Goal: Task Accomplishment & Management: Manage account settings

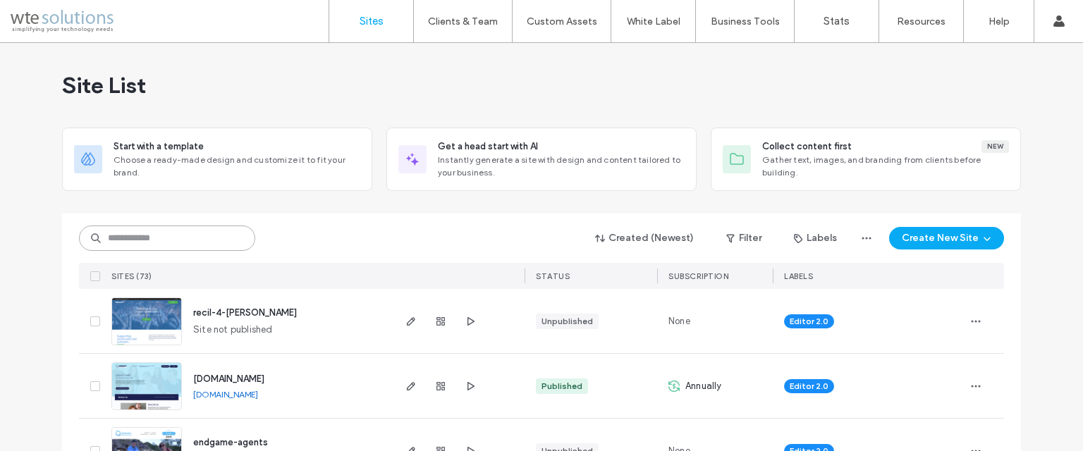
click at [173, 238] on input at bounding box center [167, 238] width 176 height 25
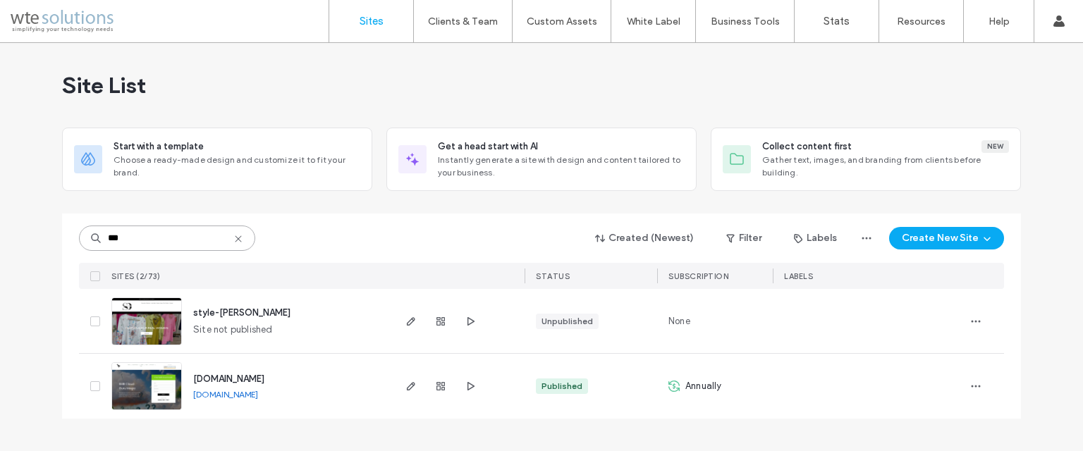
type input "***"
click at [157, 316] on img at bounding box center [146, 346] width 69 height 96
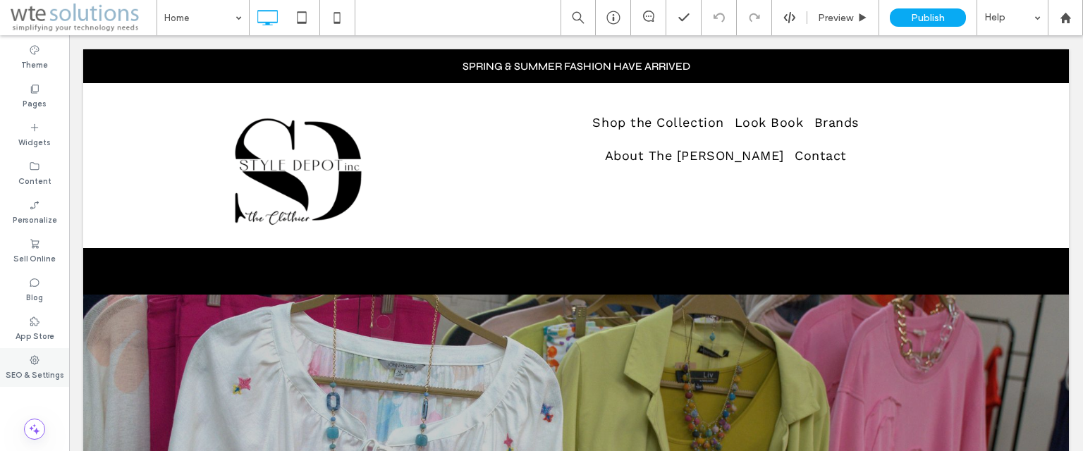
click at [20, 372] on label "SEO & Settings" at bounding box center [35, 374] width 59 height 16
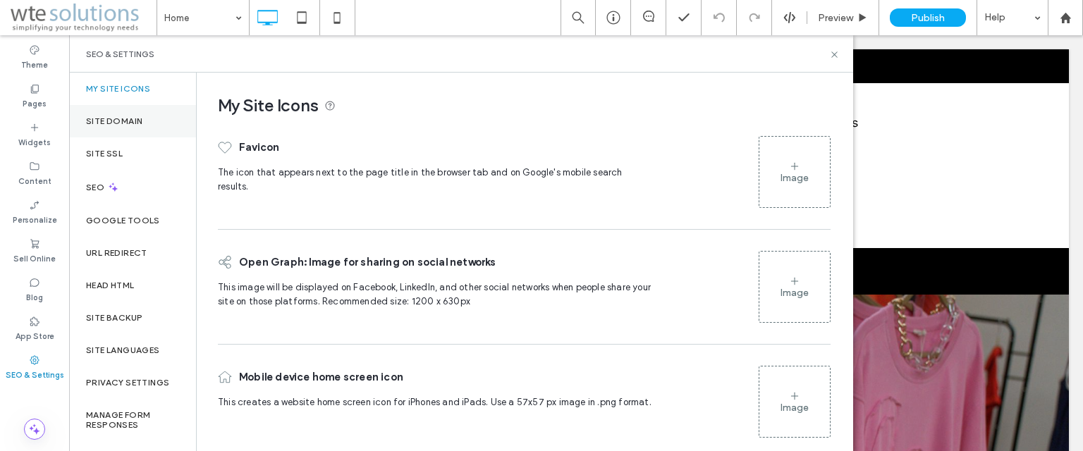
click at [118, 121] on label "Site Domain" at bounding box center [114, 121] width 56 height 10
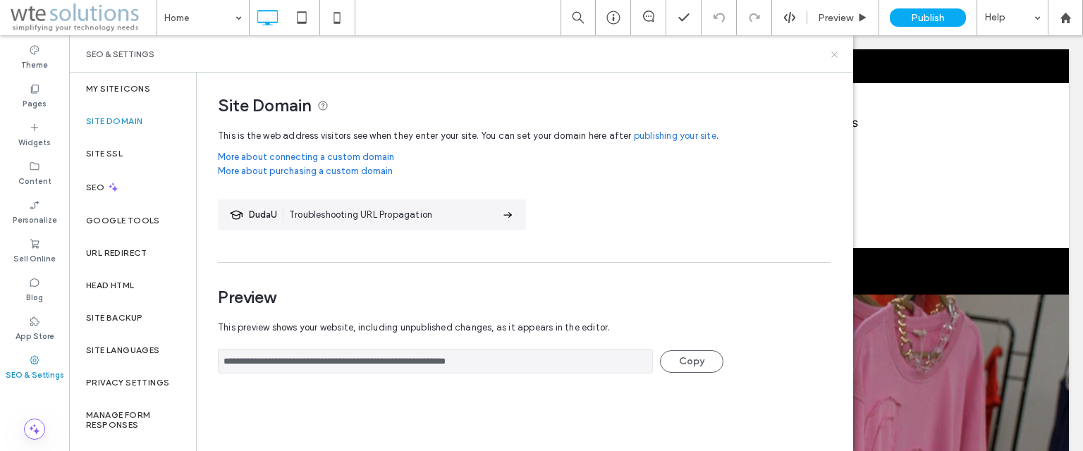
click at [833, 51] on icon at bounding box center [834, 54] width 11 height 11
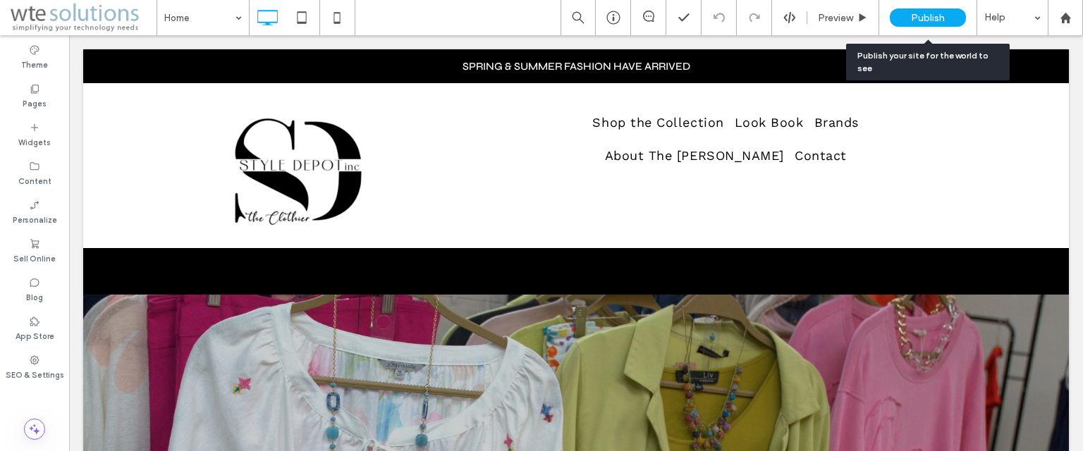
click at [924, 17] on span "Publish" at bounding box center [928, 18] width 34 height 12
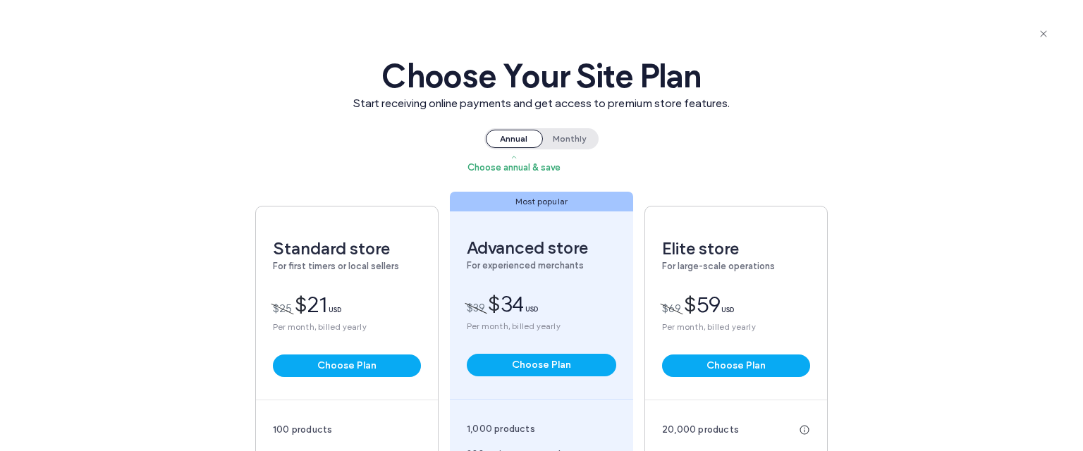
click at [572, 137] on span "Monthly" at bounding box center [569, 139] width 56 height 18
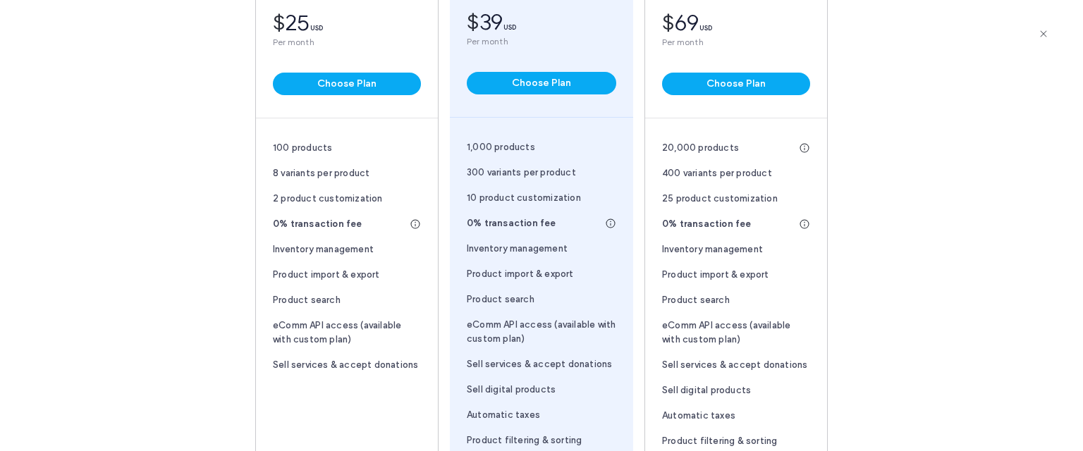
scroll to position [353, 0]
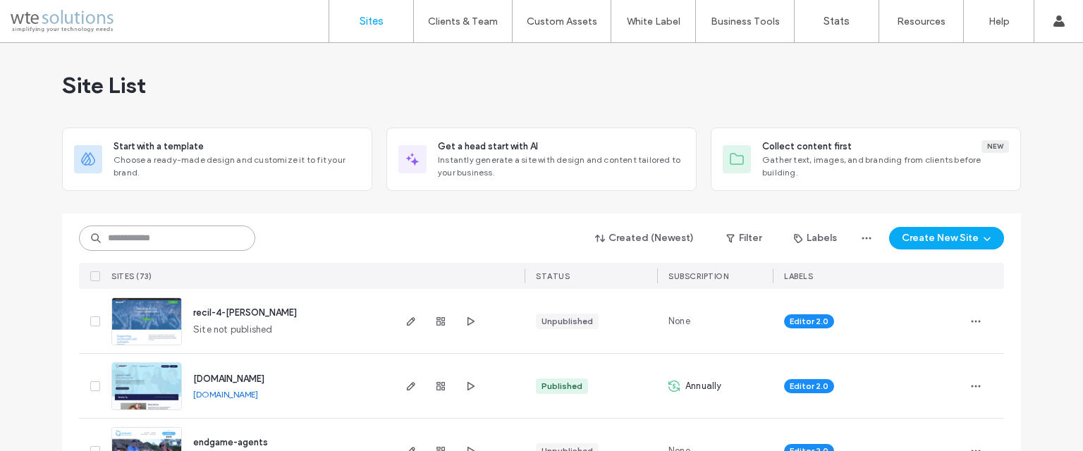
click at [150, 240] on input at bounding box center [167, 238] width 176 height 25
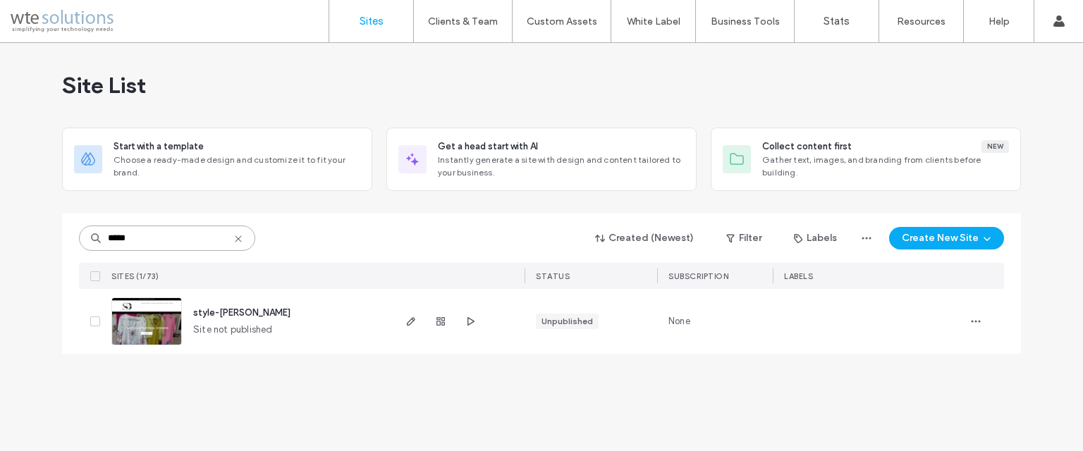
type input "*****"
click at [161, 309] on img at bounding box center [146, 346] width 69 height 96
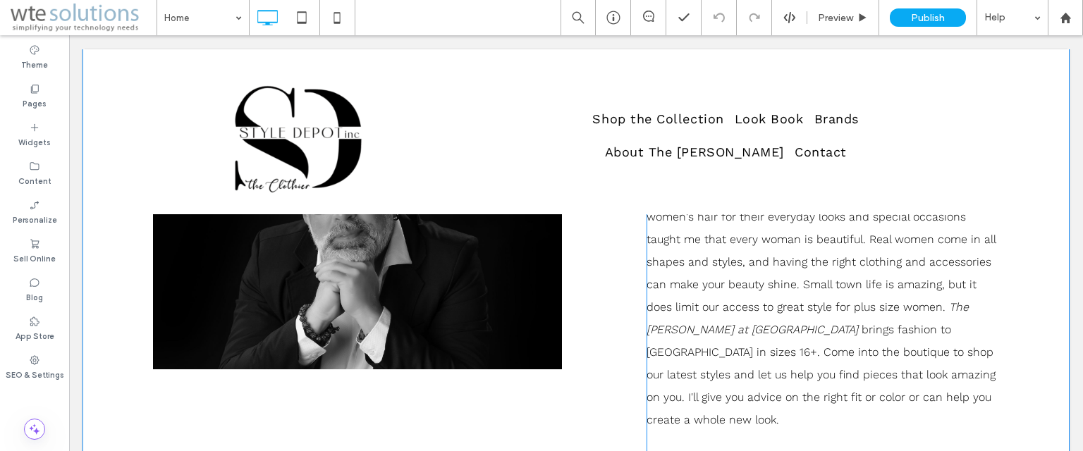
scroll to position [2256, 0]
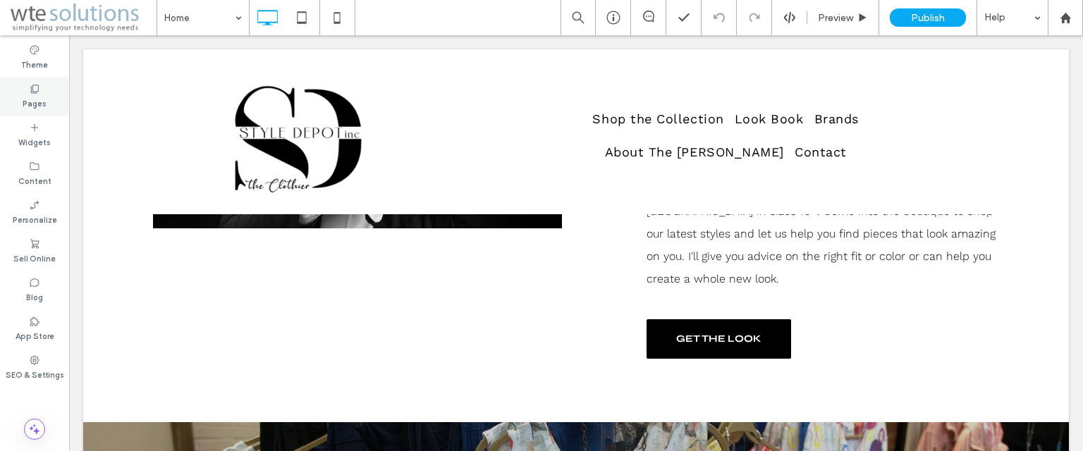
click at [35, 91] on use at bounding box center [35, 89] width 8 height 8
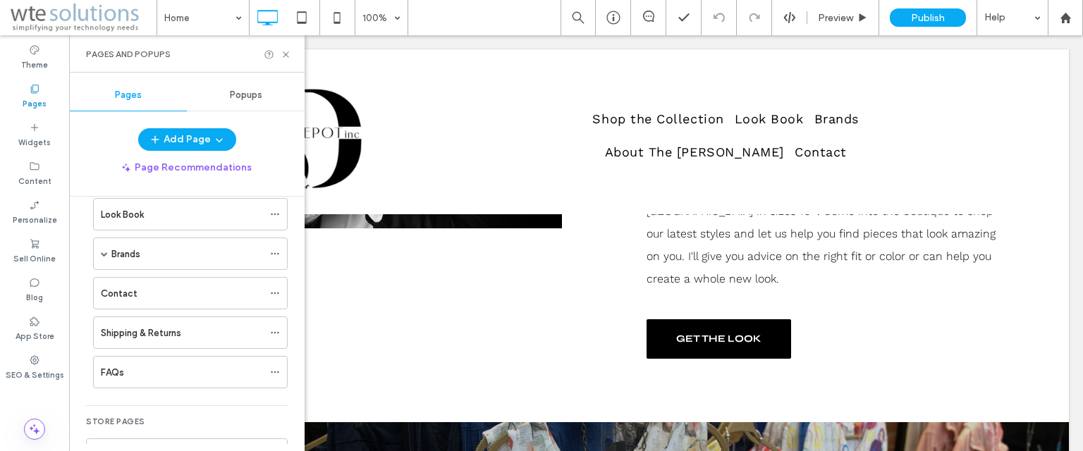
scroll to position [0, 0]
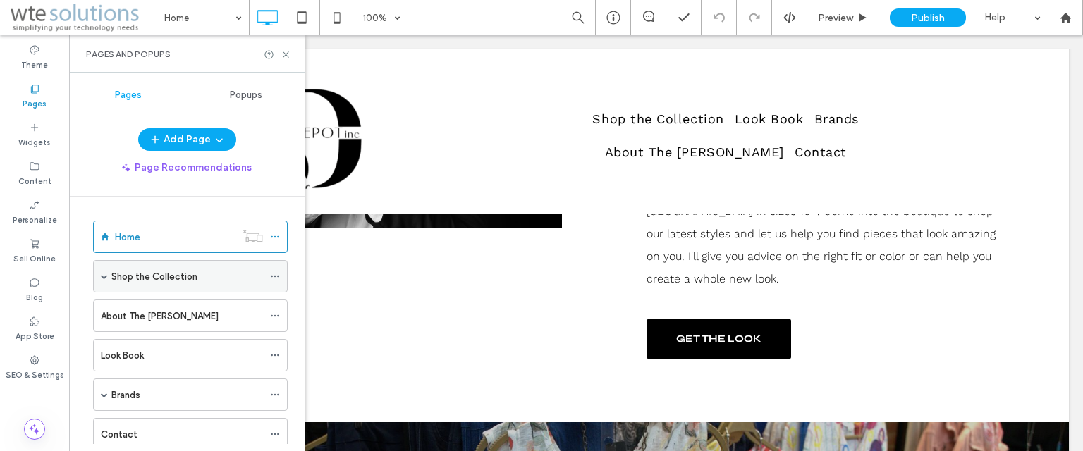
click at [103, 276] on span at bounding box center [104, 276] width 7 height 7
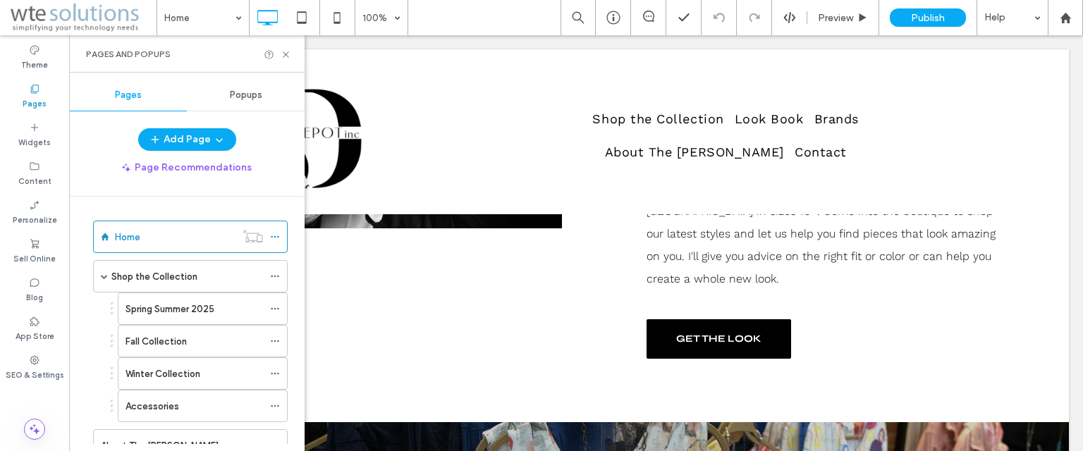
click at [82, 314] on div "Home Shop the Collection Spring Summer 2025 Fall Collection Winter Collection A…" at bounding box center [186, 320] width 235 height 247
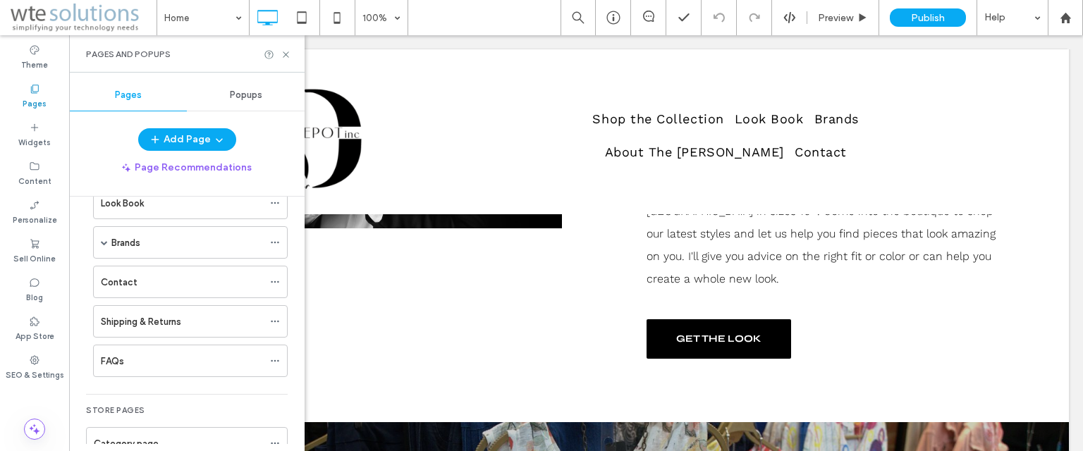
scroll to position [423, 0]
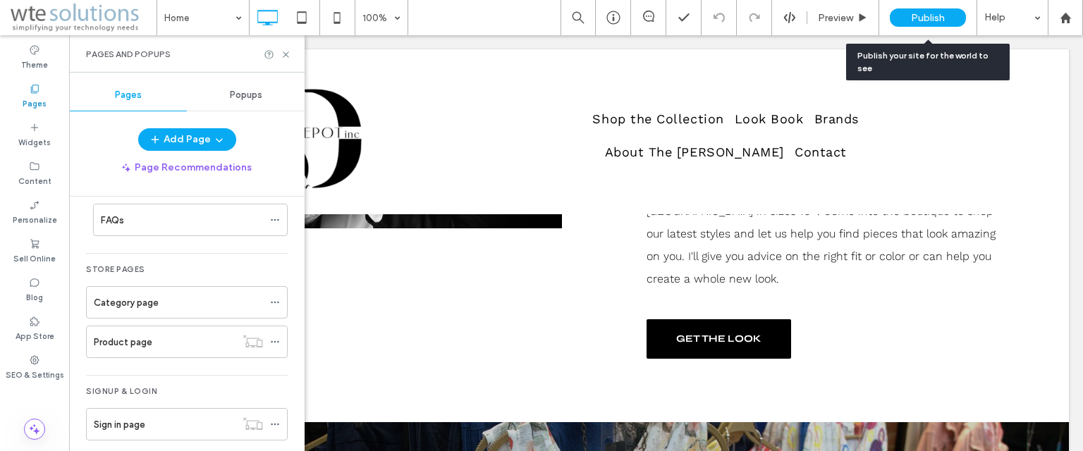
click at [924, 18] on span "Publish" at bounding box center [928, 18] width 34 height 12
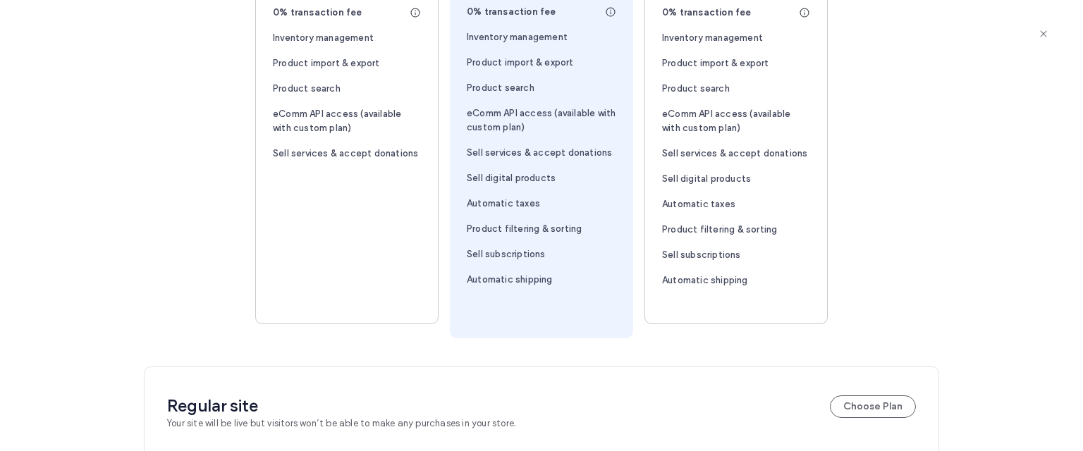
scroll to position [564, 0]
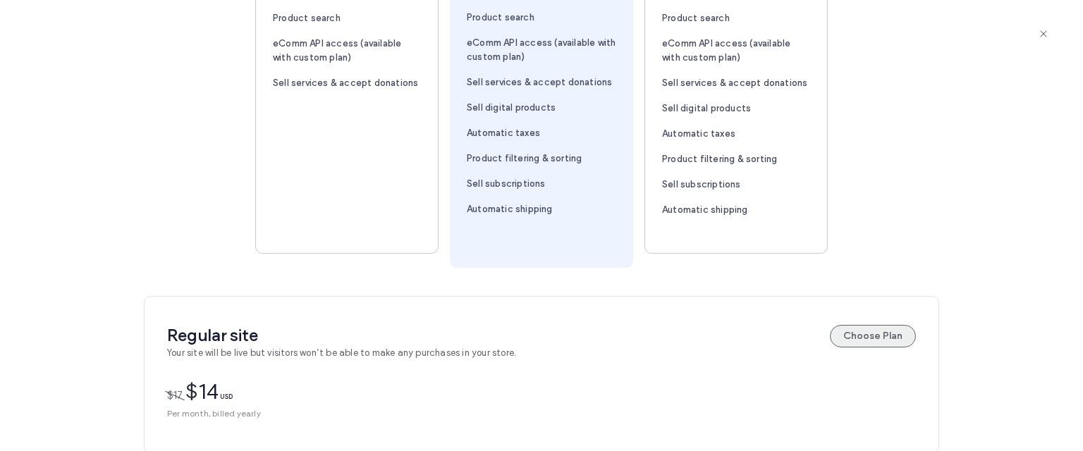
click at [861, 336] on button "Choose Plan" at bounding box center [873, 336] width 86 height 23
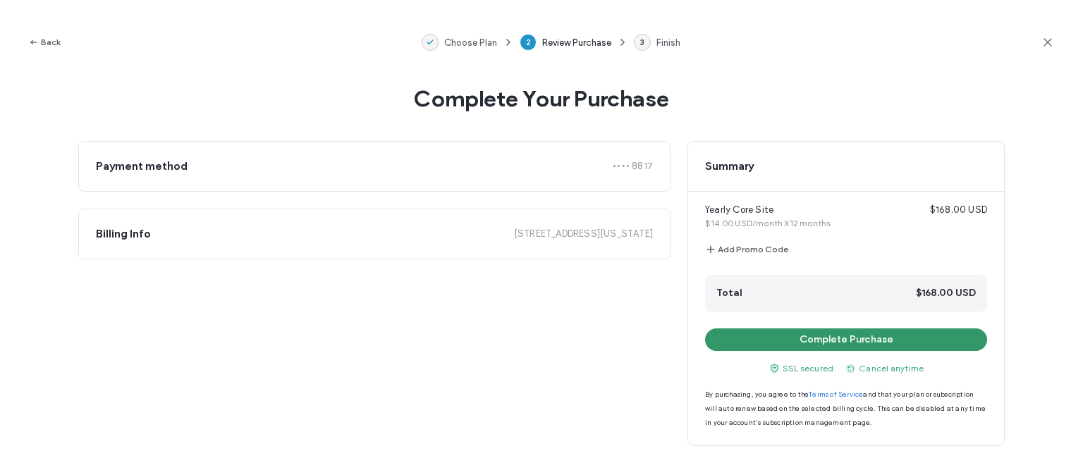
click at [896, 337] on button "Complete Purchase" at bounding box center [846, 340] width 282 height 23
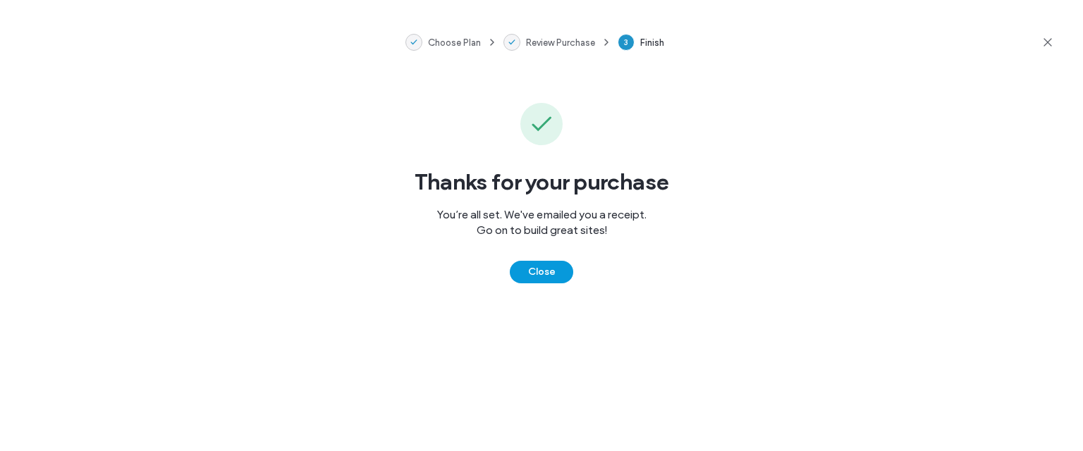
drag, startPoint x: 544, startPoint y: 270, endPoint x: 489, endPoint y: 271, distance: 55.0
click at [544, 270] on button "Close" at bounding box center [541, 272] width 63 height 23
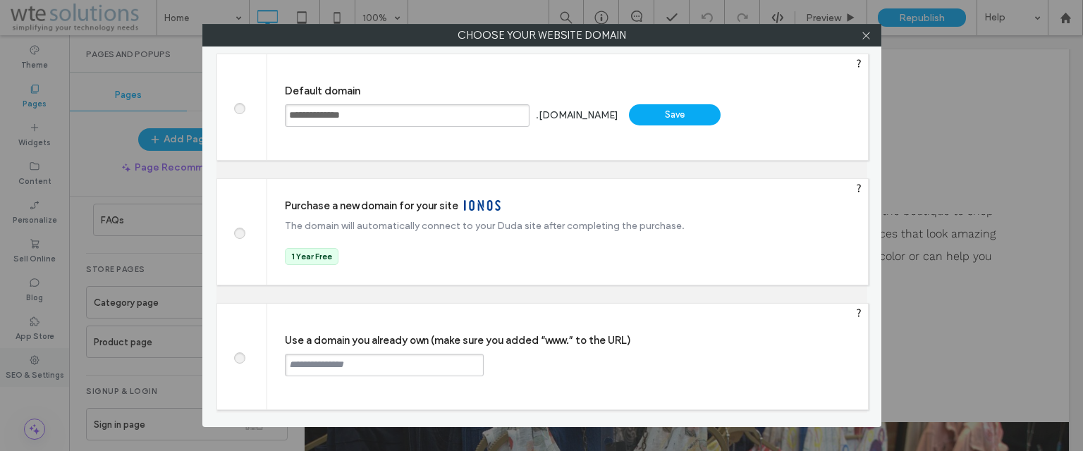
click at [34, 367] on div "**********" at bounding box center [541, 225] width 1083 height 451
click at [239, 359] on span at bounding box center [239, 356] width 0 height 11
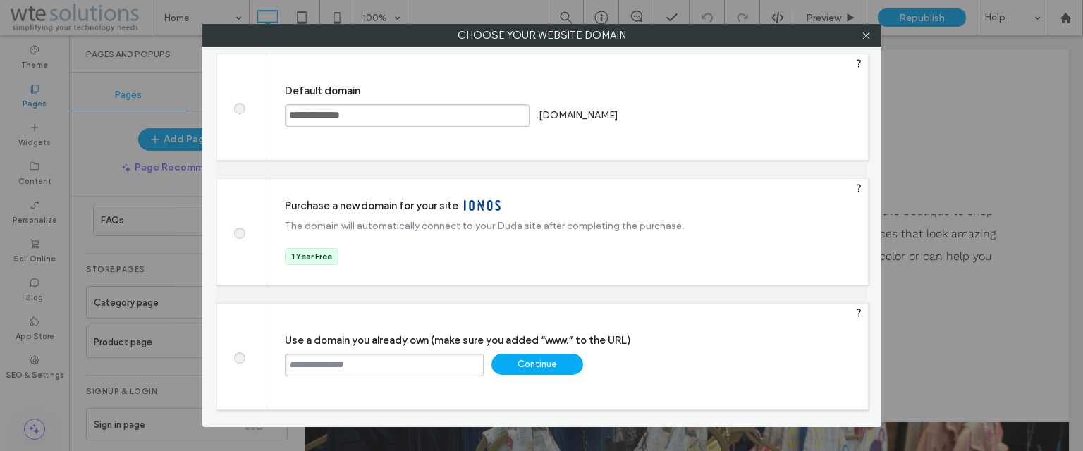
click at [405, 367] on input "text" at bounding box center [384, 365] width 199 height 23
paste input "**********"
drag, startPoint x: 324, startPoint y: 363, endPoint x: 265, endPoint y: 362, distance: 59.2
click at [265, 362] on div "**********" at bounding box center [542, 356] width 652 height 107
type input "**********"
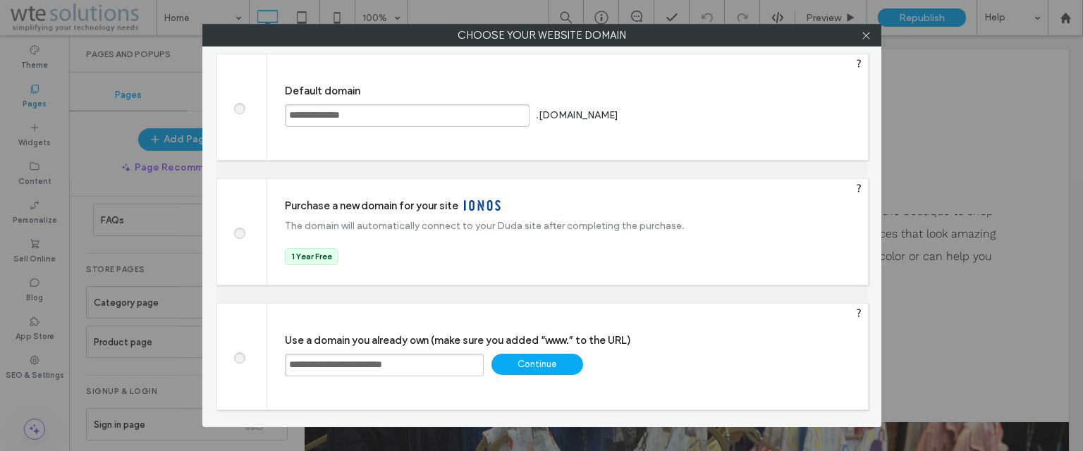
click at [536, 366] on div "Continue" at bounding box center [537, 364] width 92 height 21
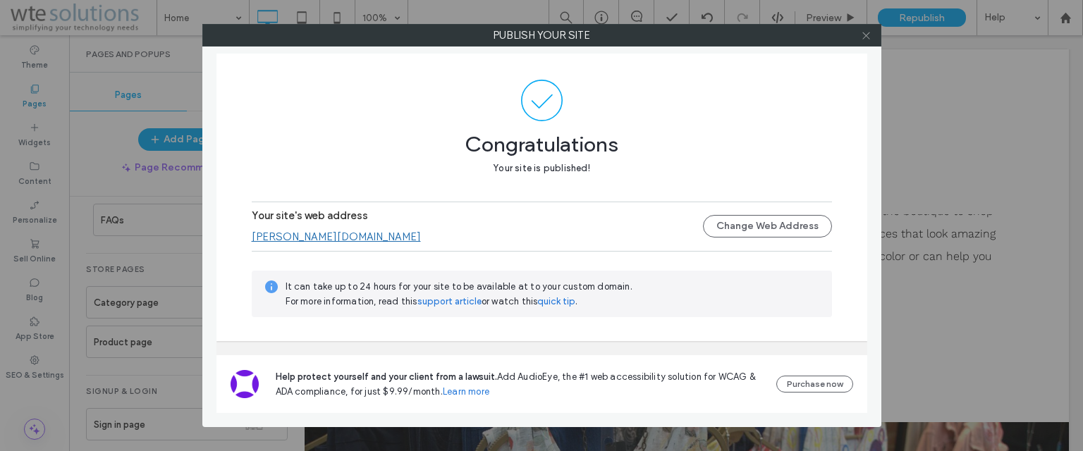
click at [869, 37] on icon at bounding box center [866, 35] width 11 height 11
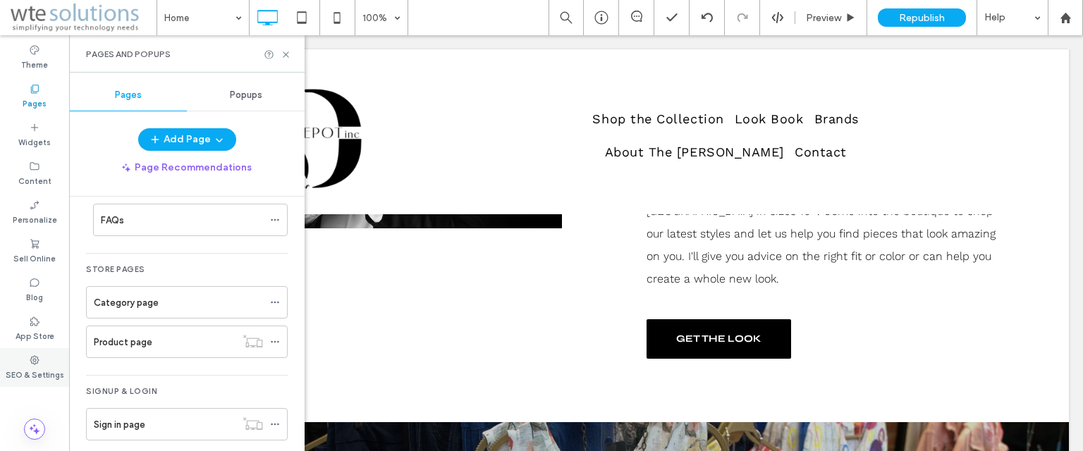
click at [25, 362] on div "SEO & Settings" at bounding box center [34, 367] width 69 height 39
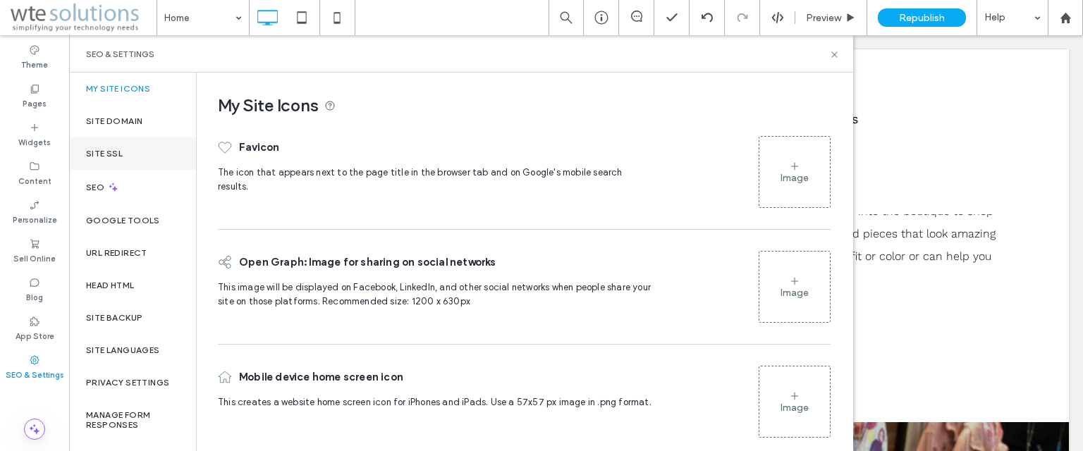
click at [107, 154] on label "Site SSL" at bounding box center [104, 154] width 37 height 10
